Goal: Complete application form

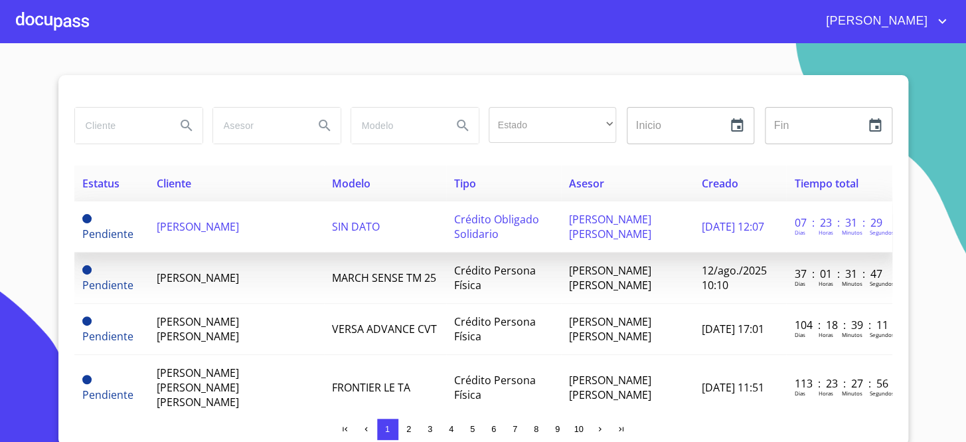
click at [191, 219] on span "[PERSON_NAME]" at bounding box center [198, 226] width 82 height 15
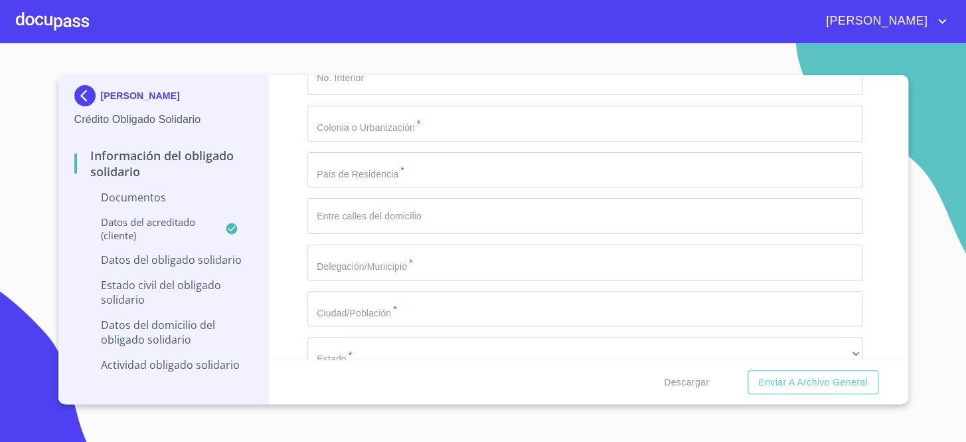
scroll to position [3016, 0]
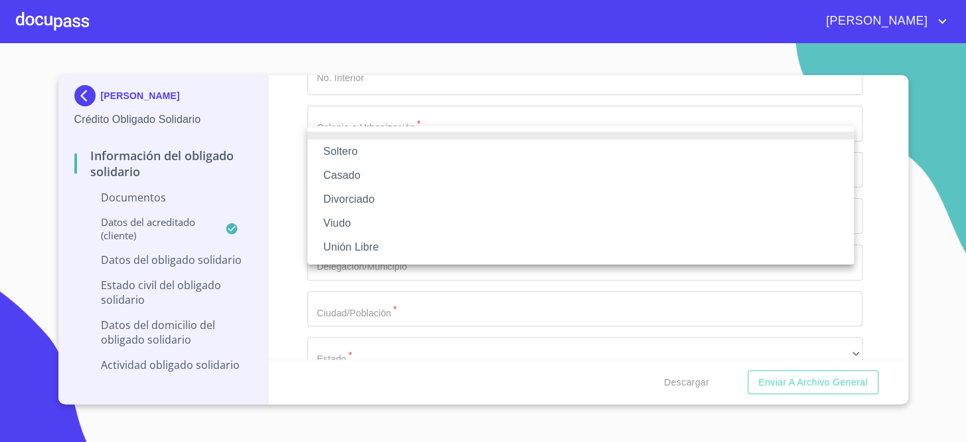
click at [346, 149] on li "Soltero" at bounding box center [581, 151] width 547 height 24
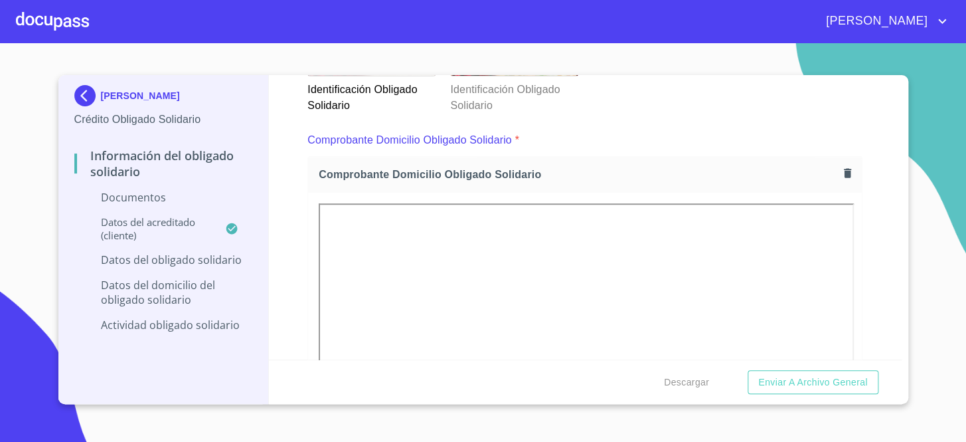
scroll to position [359, 0]
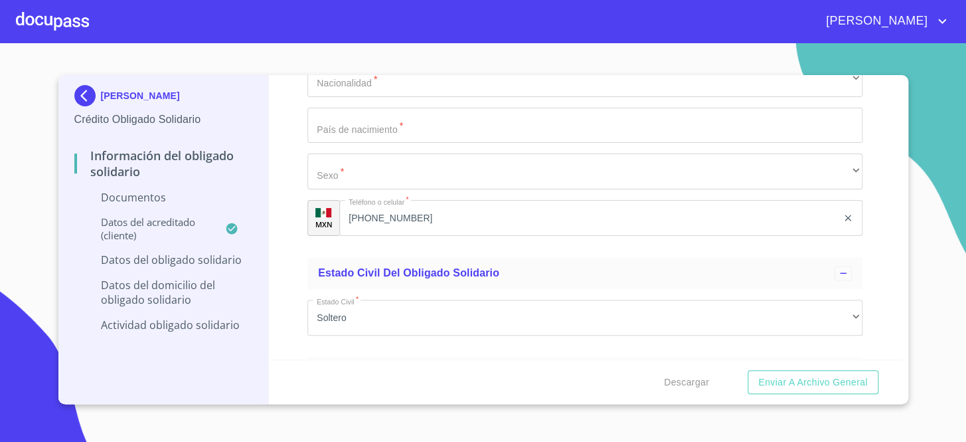
scroll to position [2597, 0]
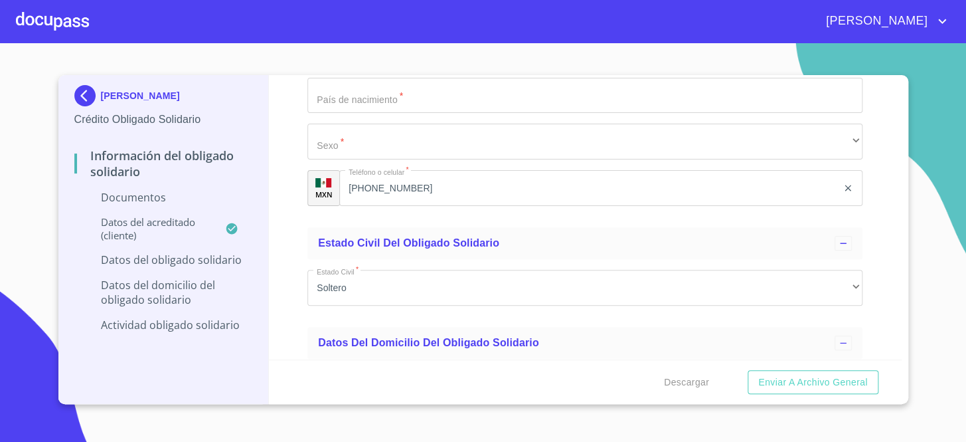
scroll to position [2596, 0]
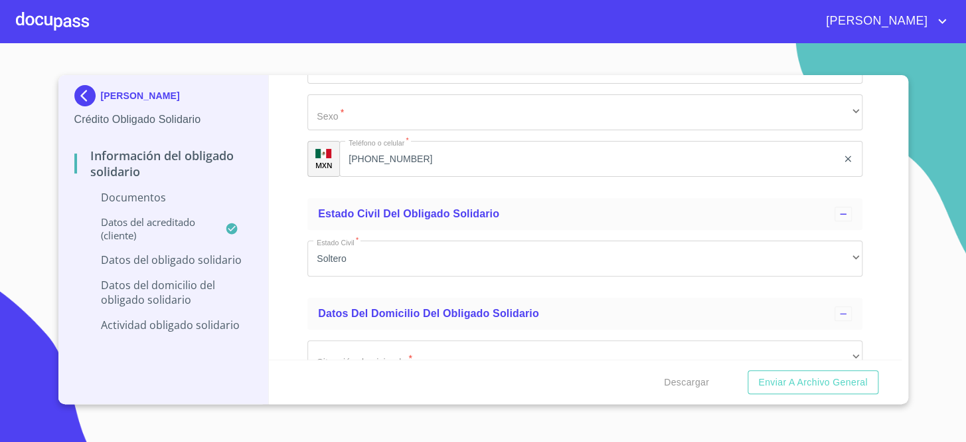
type input "2050972878"
click at [861, 212] on div "Información del Obligado Solidario Documentos Documento de identificación Oblig…" at bounding box center [585, 217] width 633 height 284
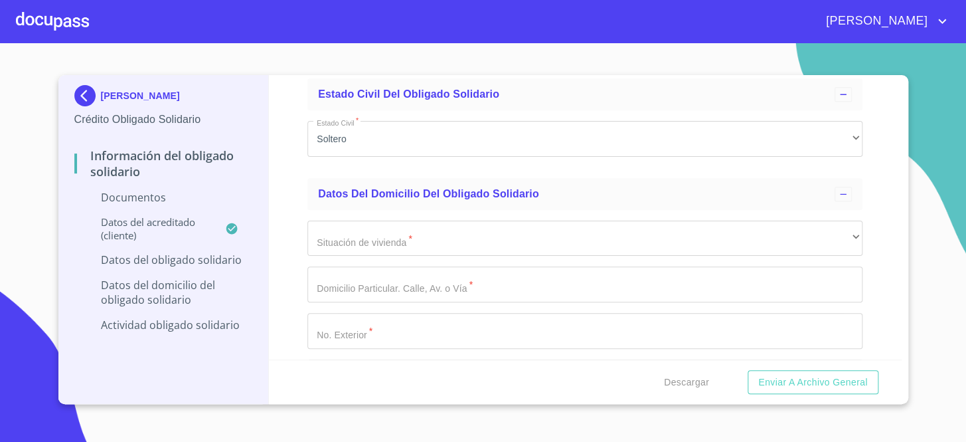
scroll to position [2717, 0]
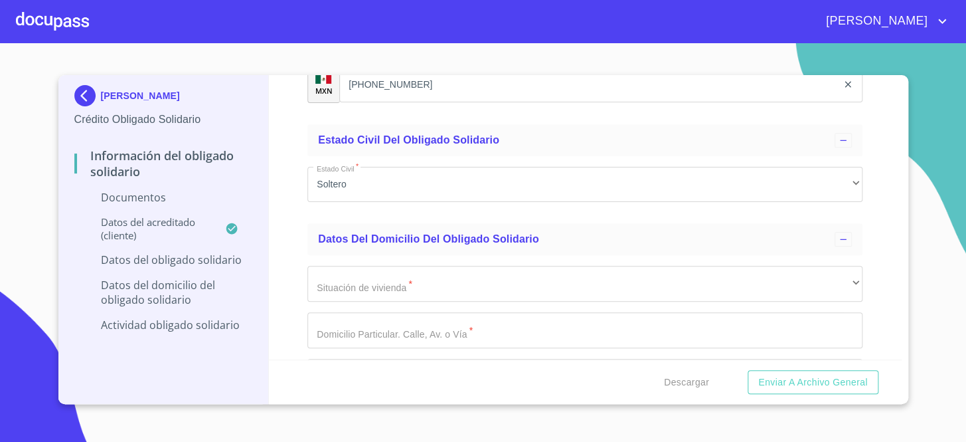
type input "[GEOGRAPHIC_DATA]"
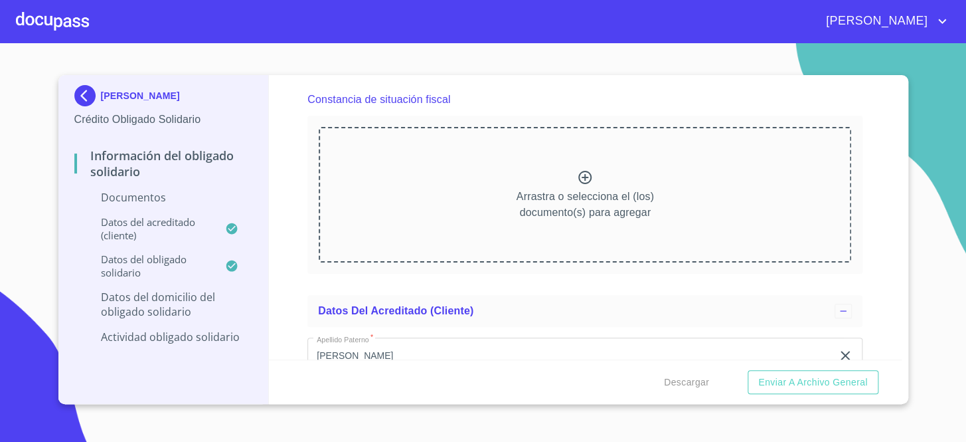
scroll to position [2483, 0]
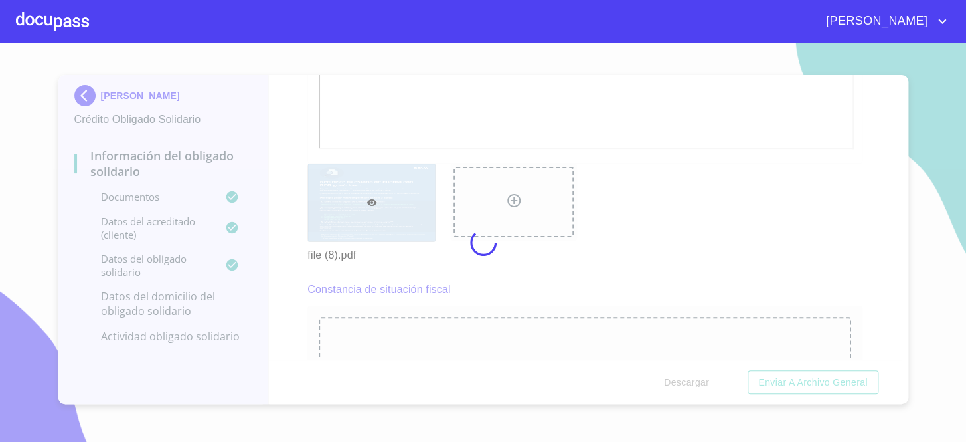
drag, startPoint x: 310, startPoint y: 173, endPoint x: 319, endPoint y: 173, distance: 9.3
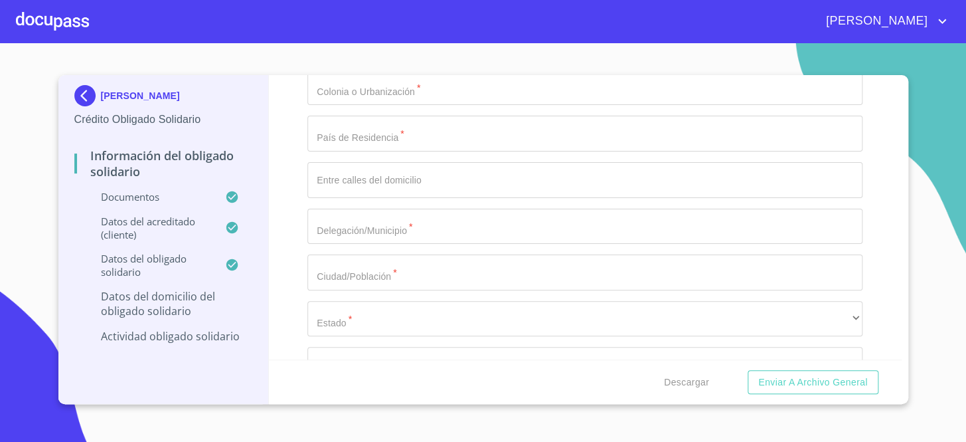
scroll to position [4294, 0]
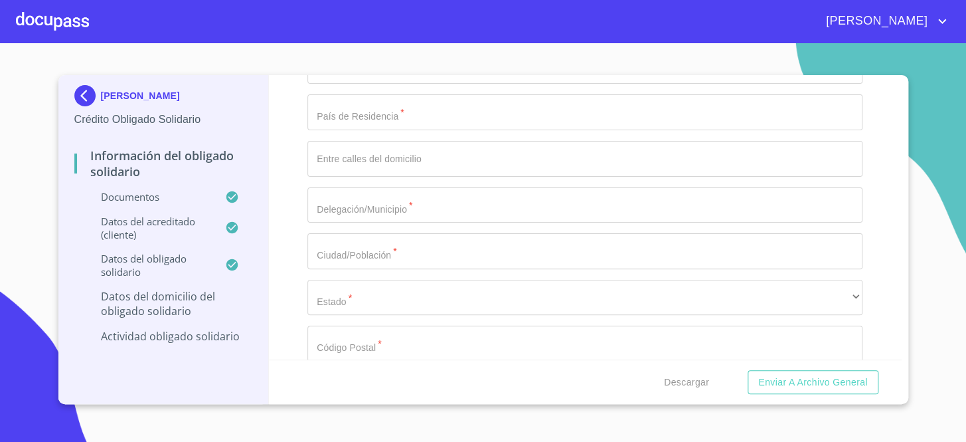
type input "$2,000,000"
click at [877, 169] on div "Información del Obligado Solidario Documentos Documento de identificación Oblig…" at bounding box center [585, 217] width 633 height 284
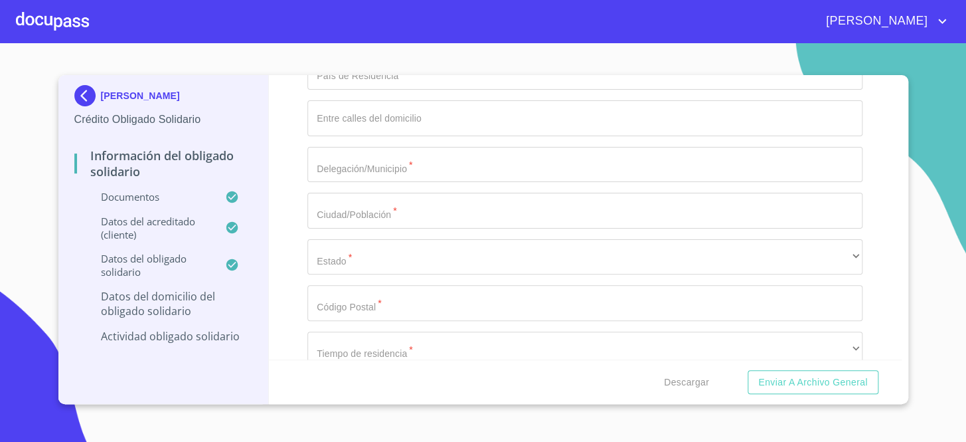
type input "[PERSON_NAME]"
type input "4016"
type input "[PERSON_NAME]"
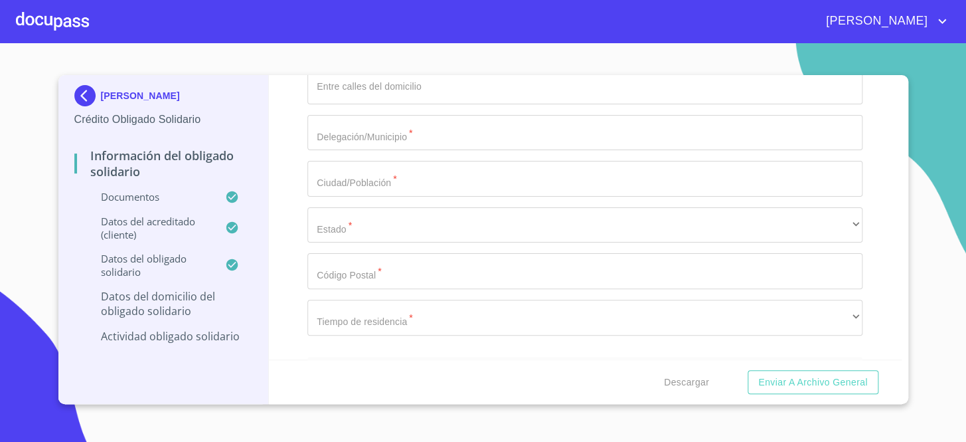
type input "[GEOGRAPHIC_DATA]"
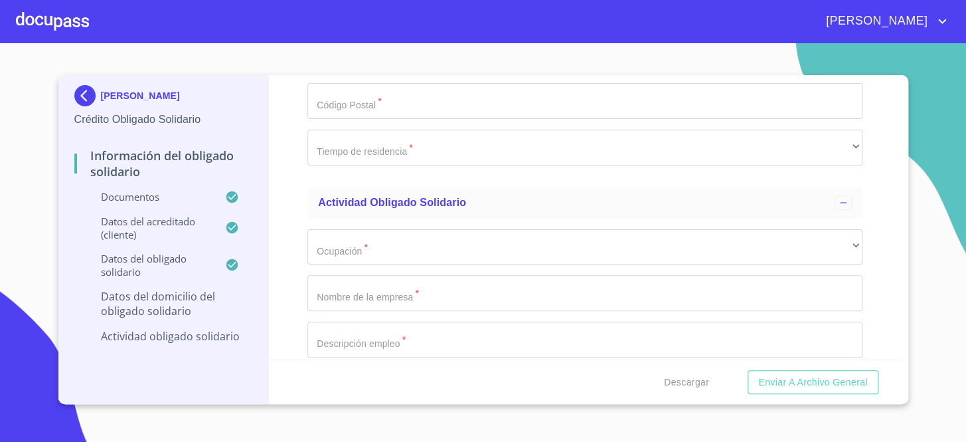
type input "[PERSON_NAME] Y [PERSON_NAME]"
type input "[GEOGRAPHIC_DATA]"
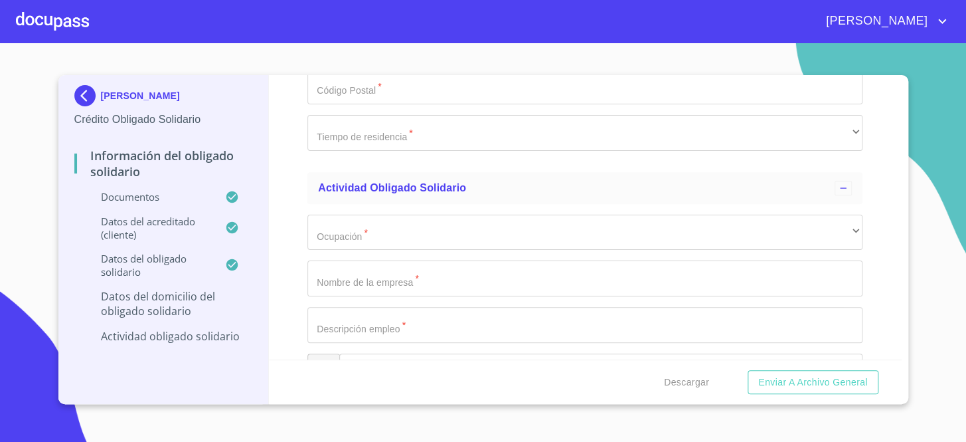
scroll to position [4722, 0]
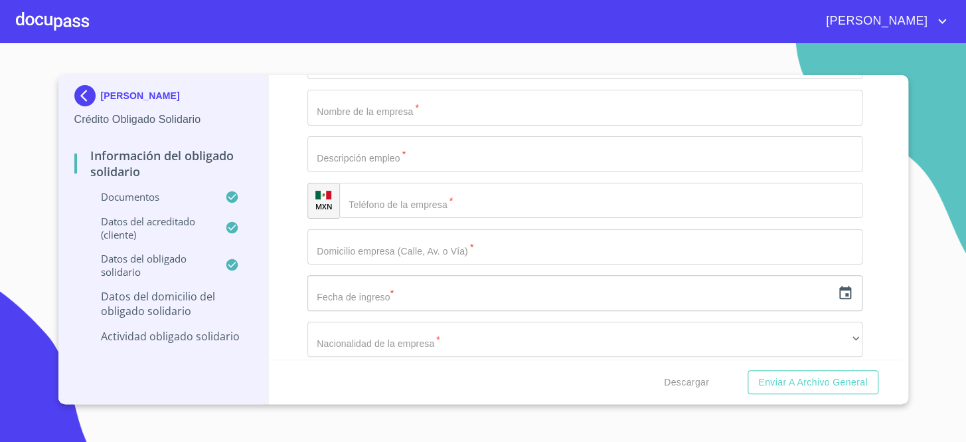
type input "44977"
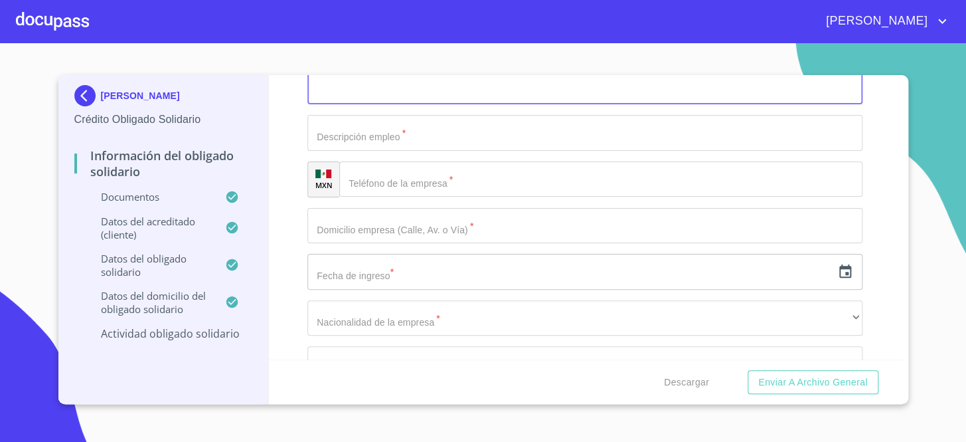
scroll to position [4914, 0]
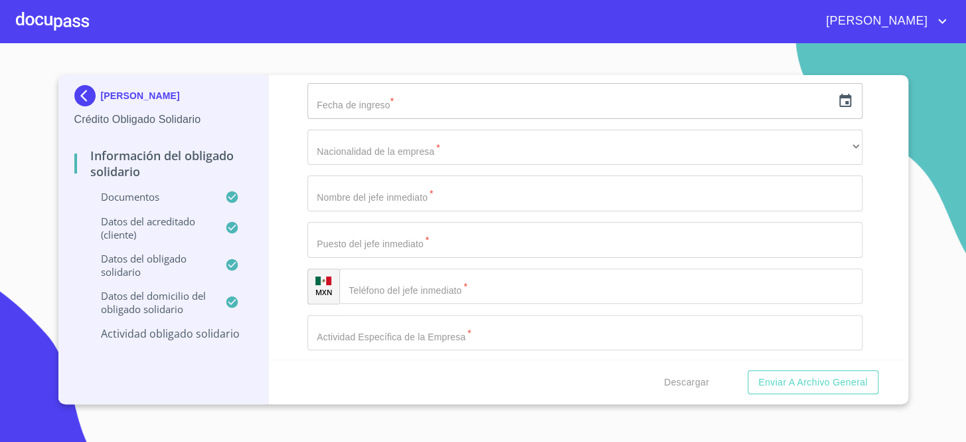
type input "ELLA MISMA"
type input "CONTRATISTA"
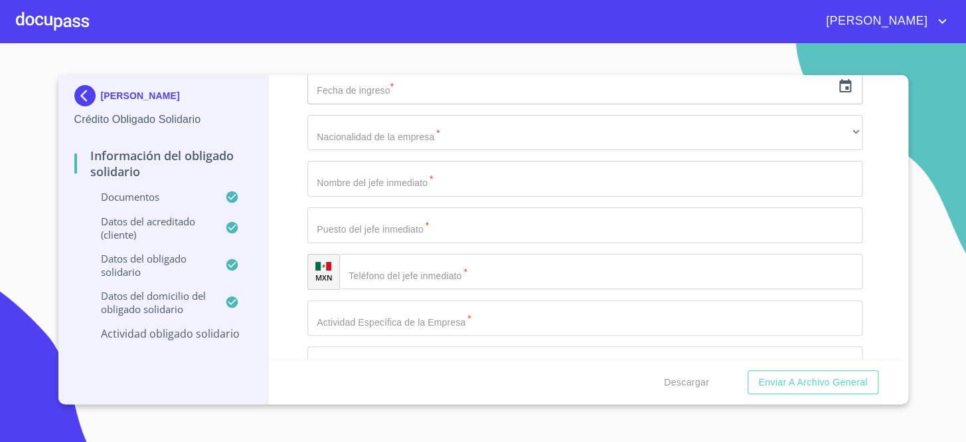
type input "[PERSON_NAME]"
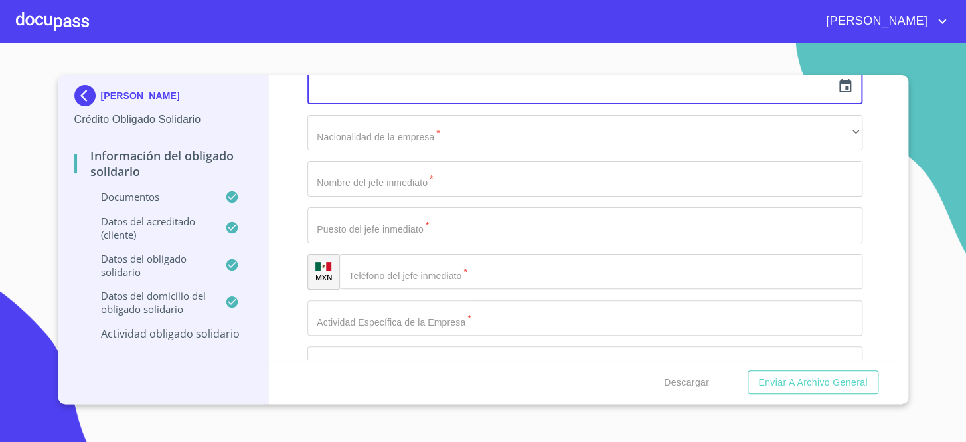
scroll to position [5099, 0]
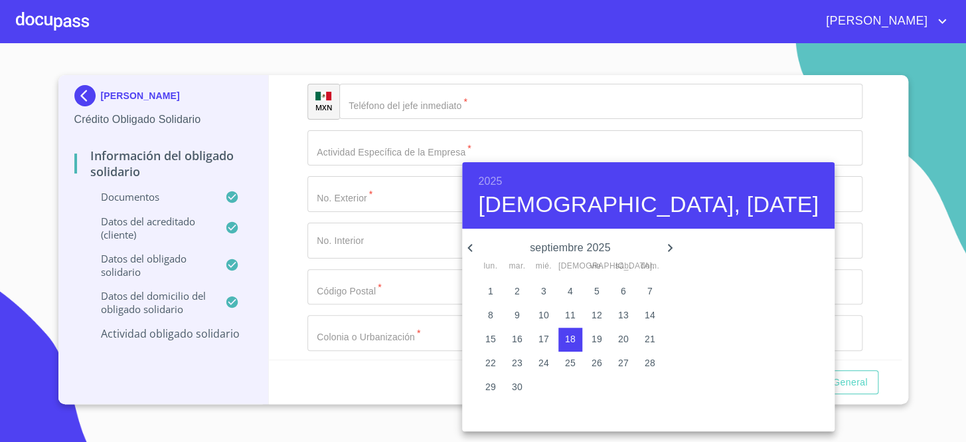
click at [497, 186] on h6 "2025" at bounding box center [490, 181] width 24 height 19
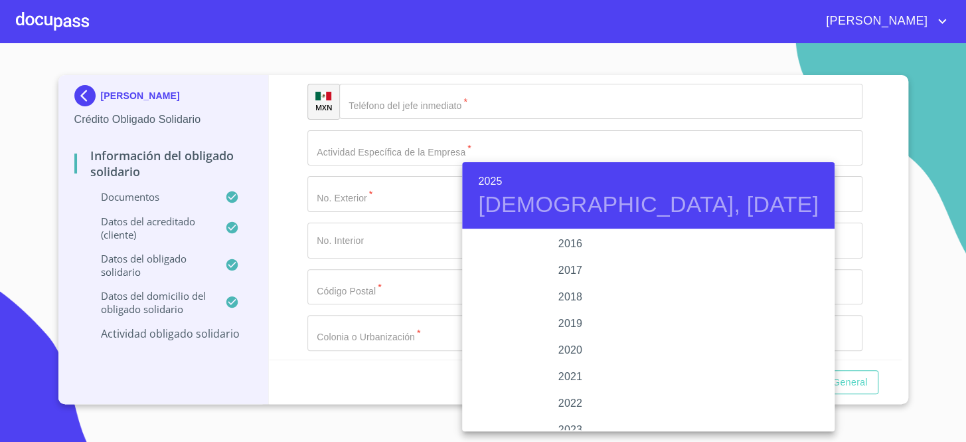
scroll to position [2396, 0]
click at [559, 254] on div "2016" at bounding box center [570, 265] width 216 height 27
type input "18 de sep. de 2016"
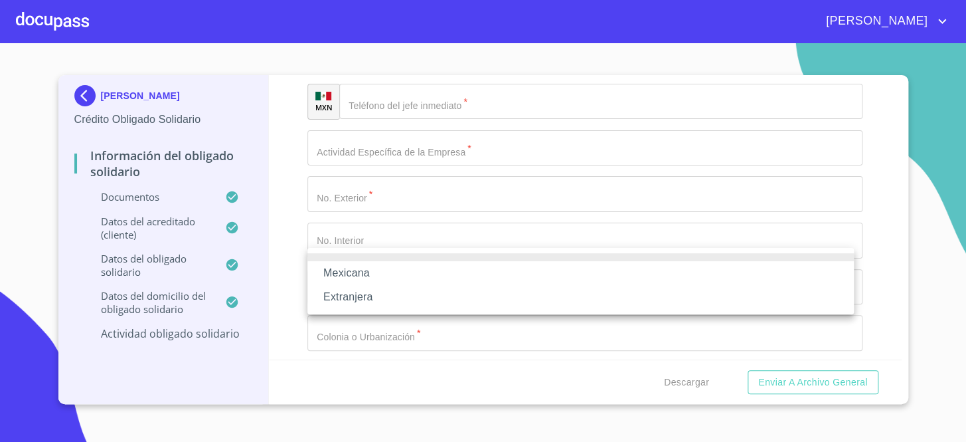
click at [430, 280] on li "Mexicana" at bounding box center [581, 273] width 547 height 24
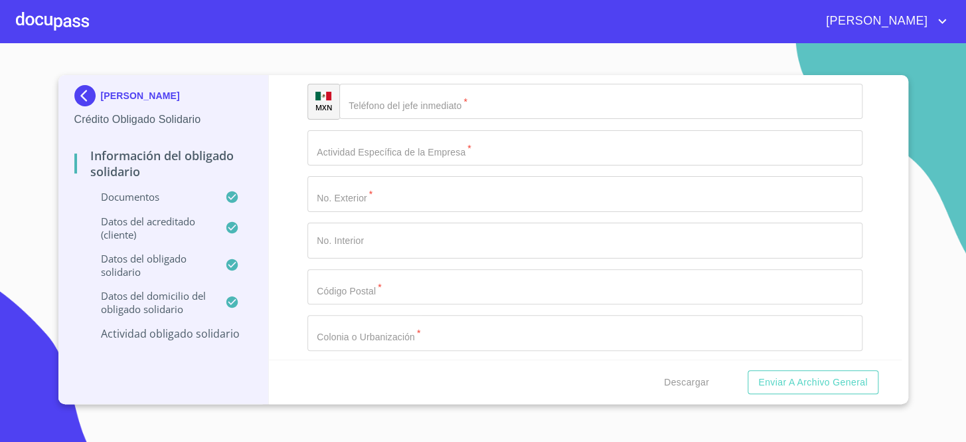
click at [414, 27] on input "Documento de identificación Obligado Solidario.   *" at bounding box center [585, 9] width 555 height 36
type input "ELLA MISMA"
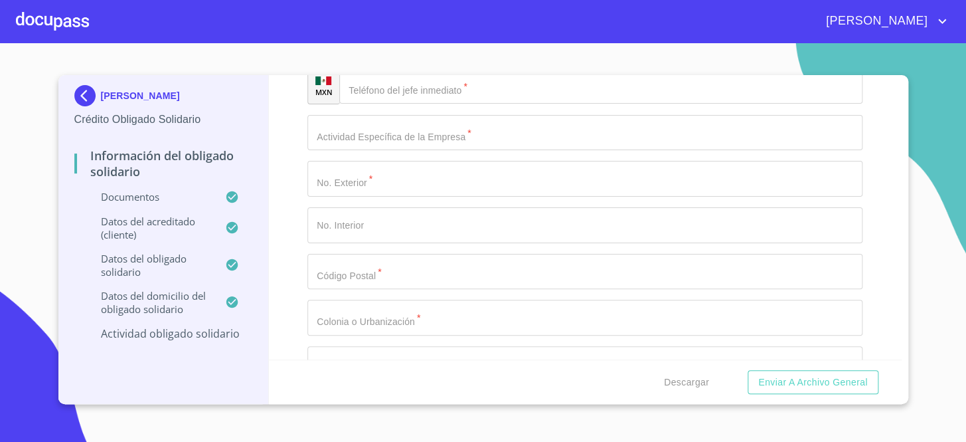
type input "E"
type input "PROPIETARIA"
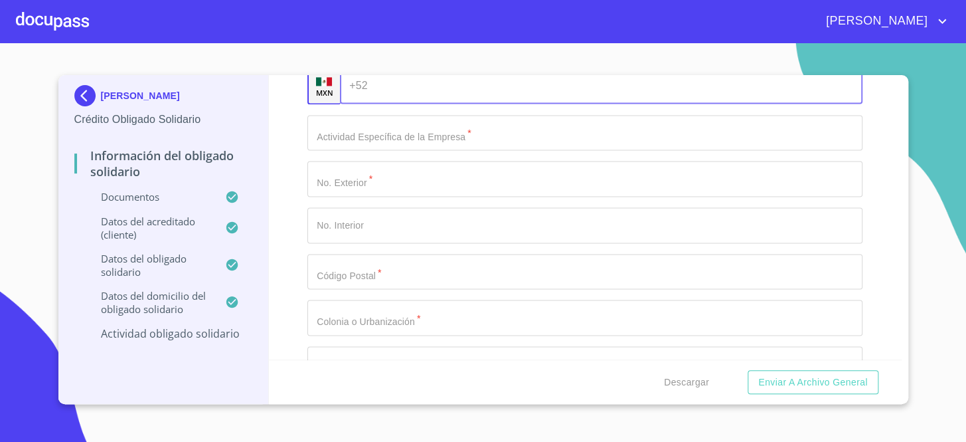
scroll to position [5284, 0]
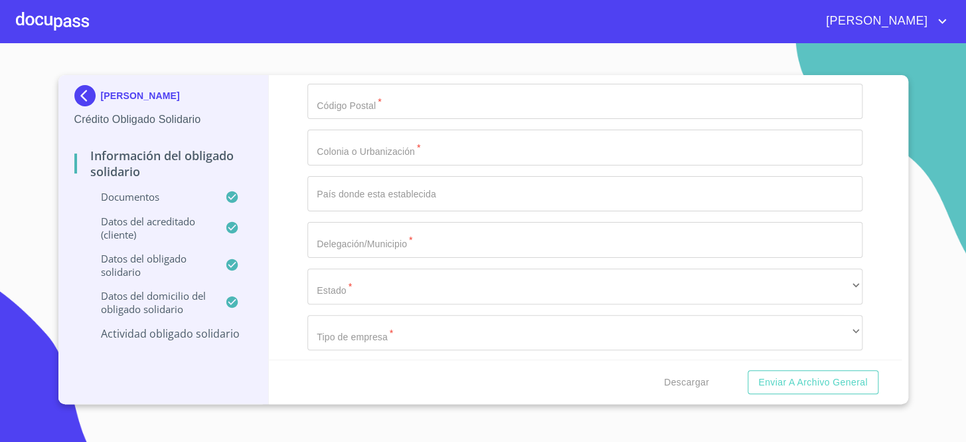
type input "CONSTRUCCION"
type input "4506"
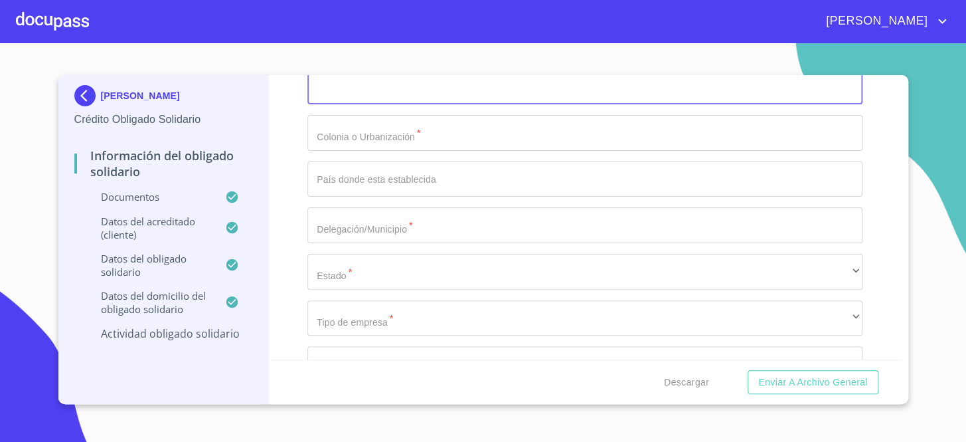
scroll to position [5469, 0]
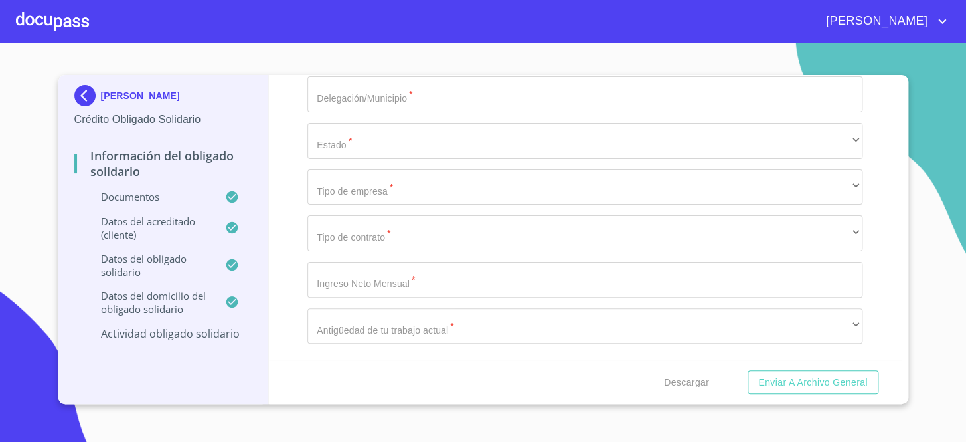
type input "44977"
type input "G"
type input "[PERSON_NAME]"
type input "[GEOGRAPHIC_DATA]"
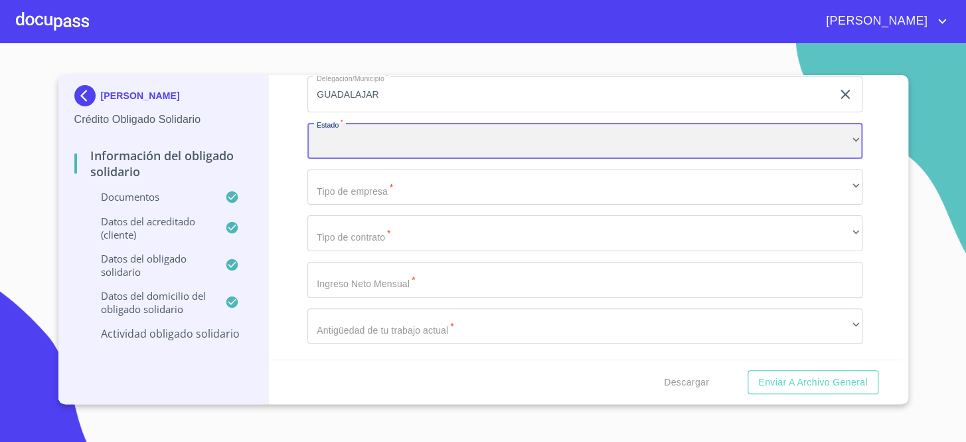
scroll to position [5653, 0]
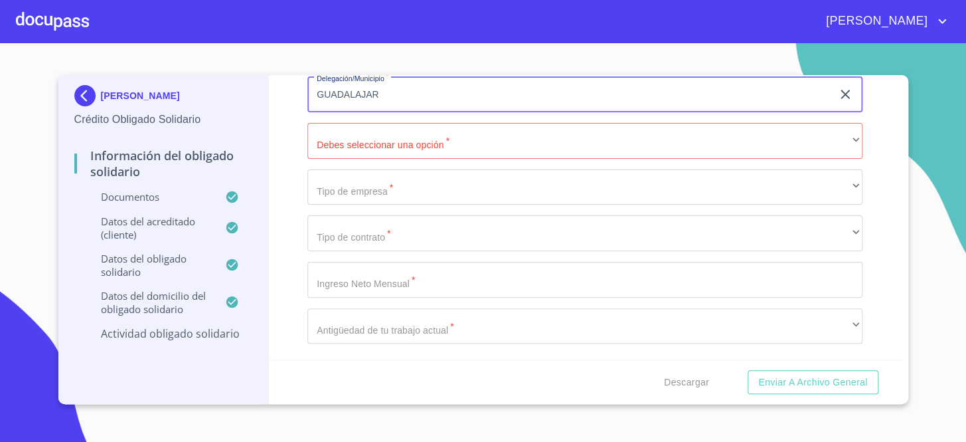
click at [417, 112] on input "GUADALAJAR" at bounding box center [570, 94] width 525 height 36
type input "[GEOGRAPHIC_DATA]"
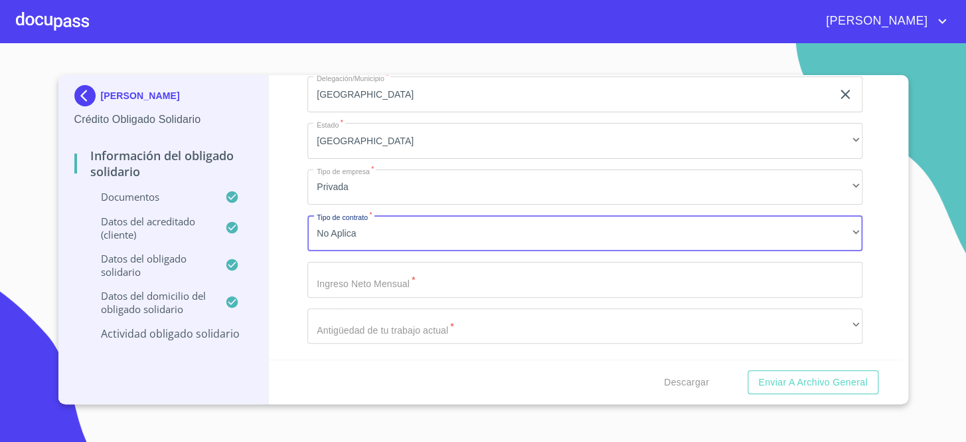
scroll to position [5669, 0]
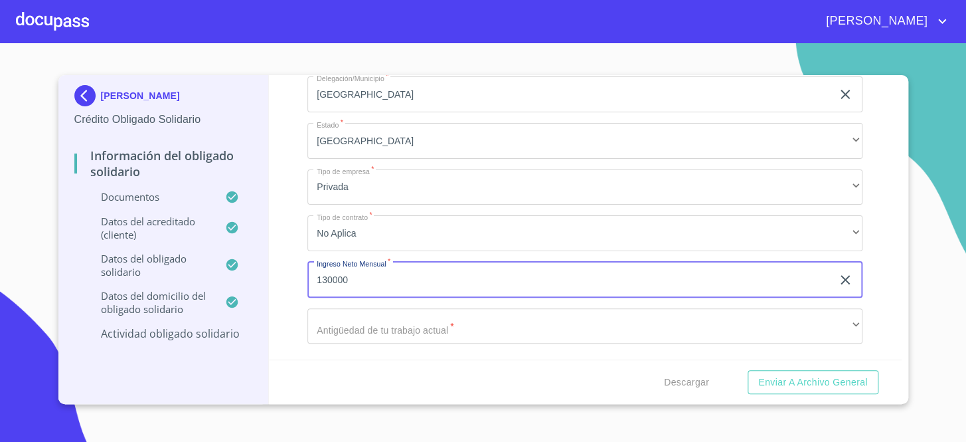
type input "130000"
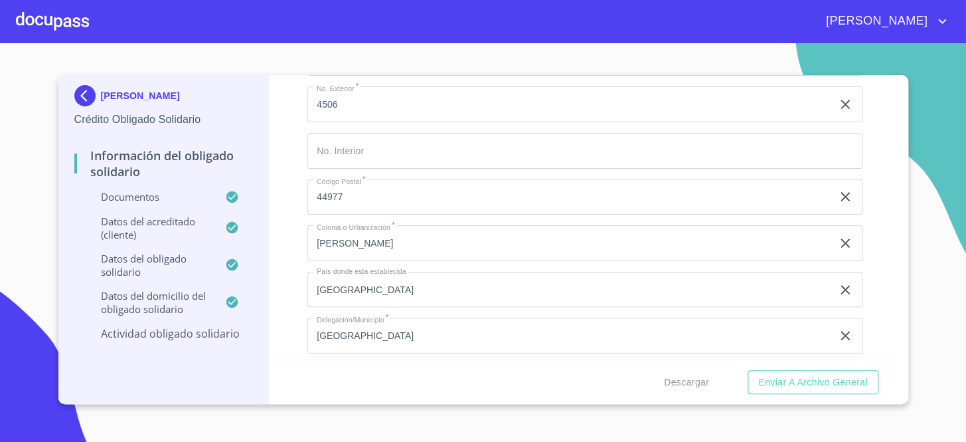
scroll to position [5188, 0]
click at [444, 31] on input "Documento de identificación Obligado Solidario.   *" at bounding box center [618, 13] width 491 height 36
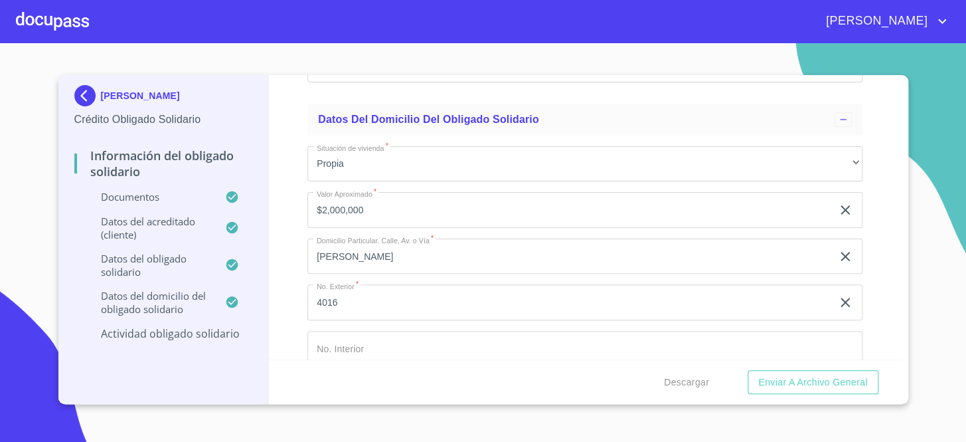
scroll to position [4040, 0]
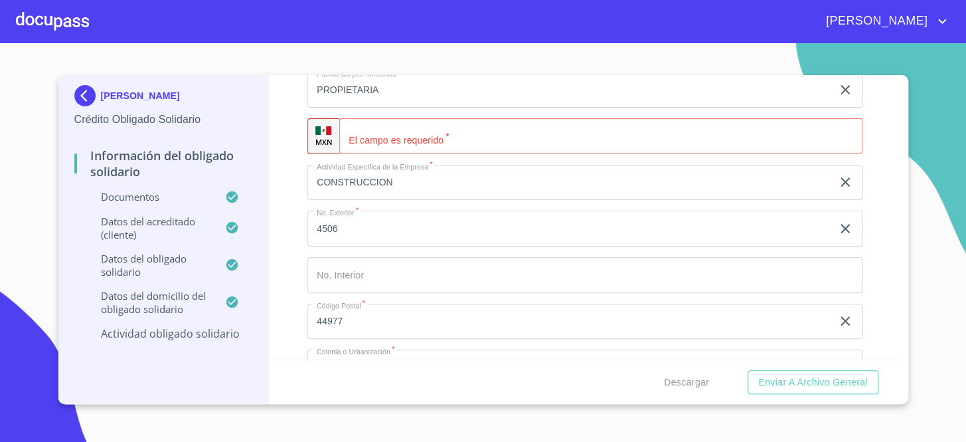
scroll to position [5067, 0]
paste input "[PHONE_NUMBER]"
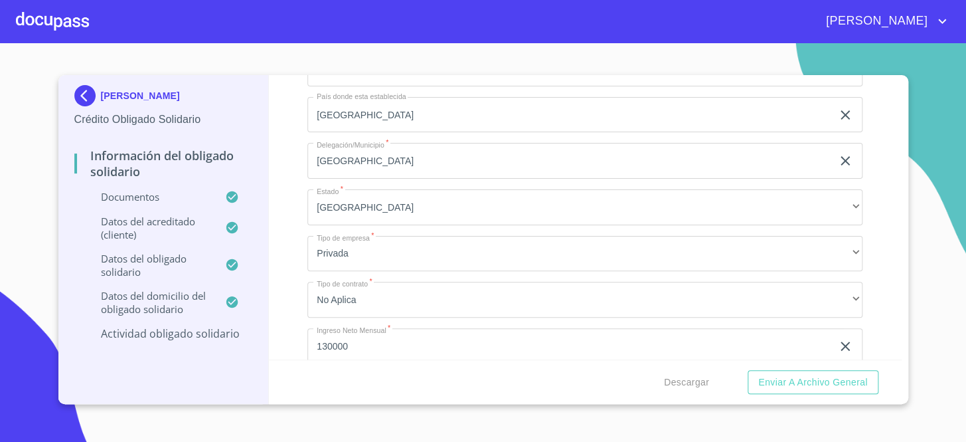
scroll to position [5368, 0]
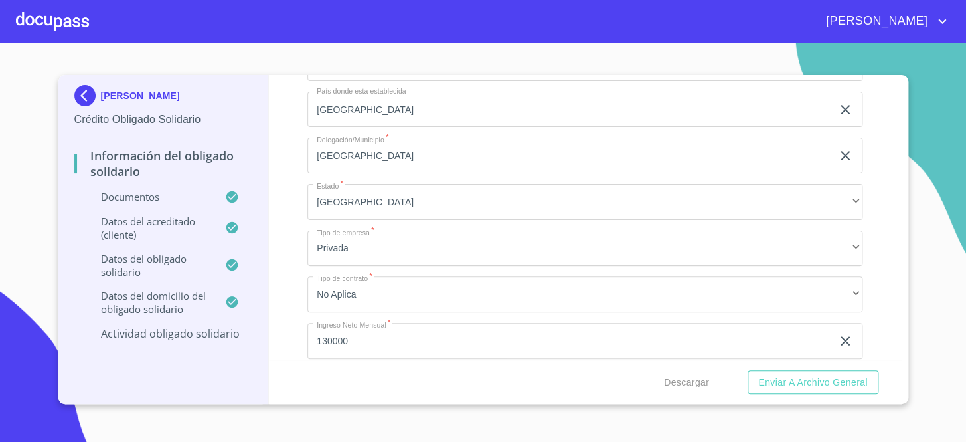
type input "[PHONE_NUMBER]"
paste input "[PHONE_NUMBER]"
type input "[PHONE_NUMBER]"
click at [292, 179] on div "Información del Obligado Solidario Documentos Documento de identificación Oblig…" at bounding box center [585, 217] width 633 height 284
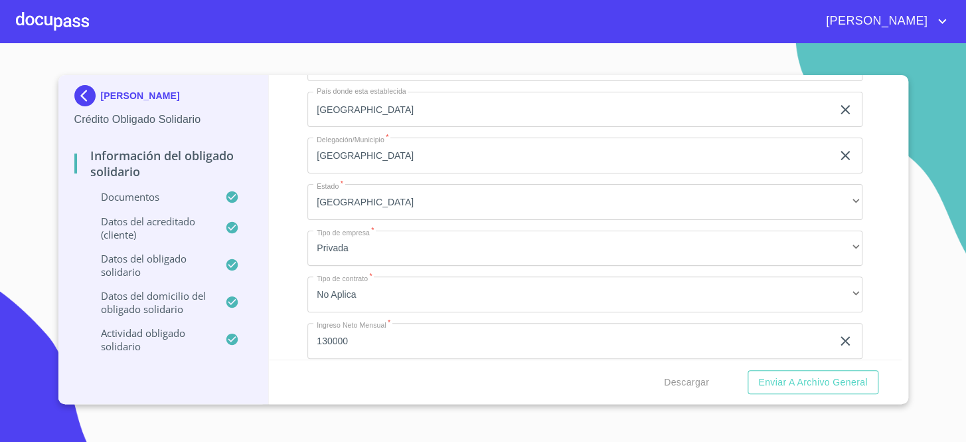
scroll to position [5730, 0]
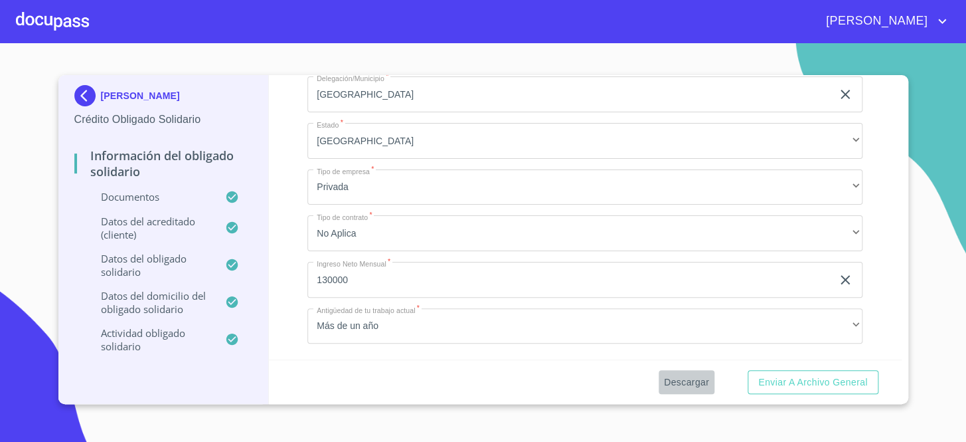
click at [693, 374] on span "Descargar" at bounding box center [686, 382] width 45 height 17
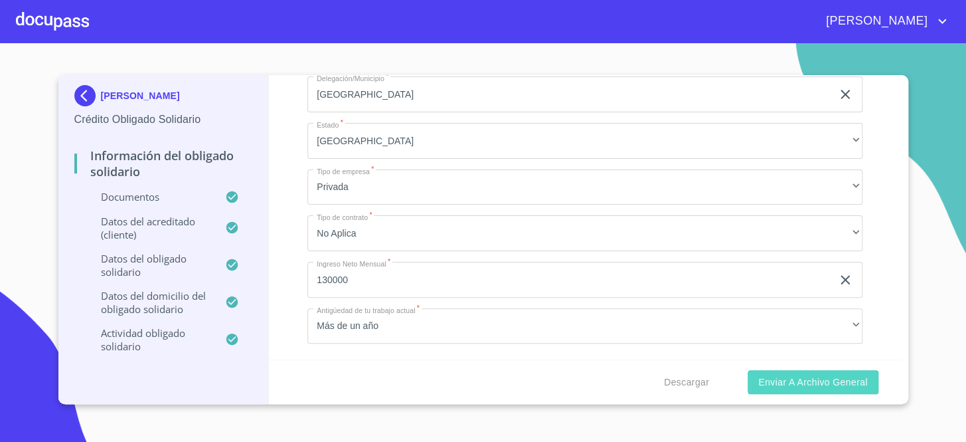
click at [840, 383] on span "Enviar a Archivo General" at bounding box center [813, 382] width 109 height 17
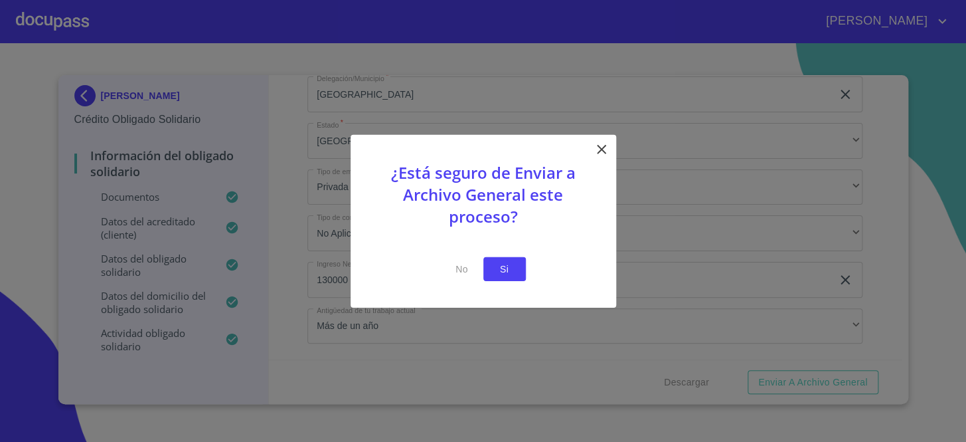
click at [521, 270] on button "Si" at bounding box center [505, 268] width 43 height 25
